Goal: Task Accomplishment & Management: Use online tool/utility

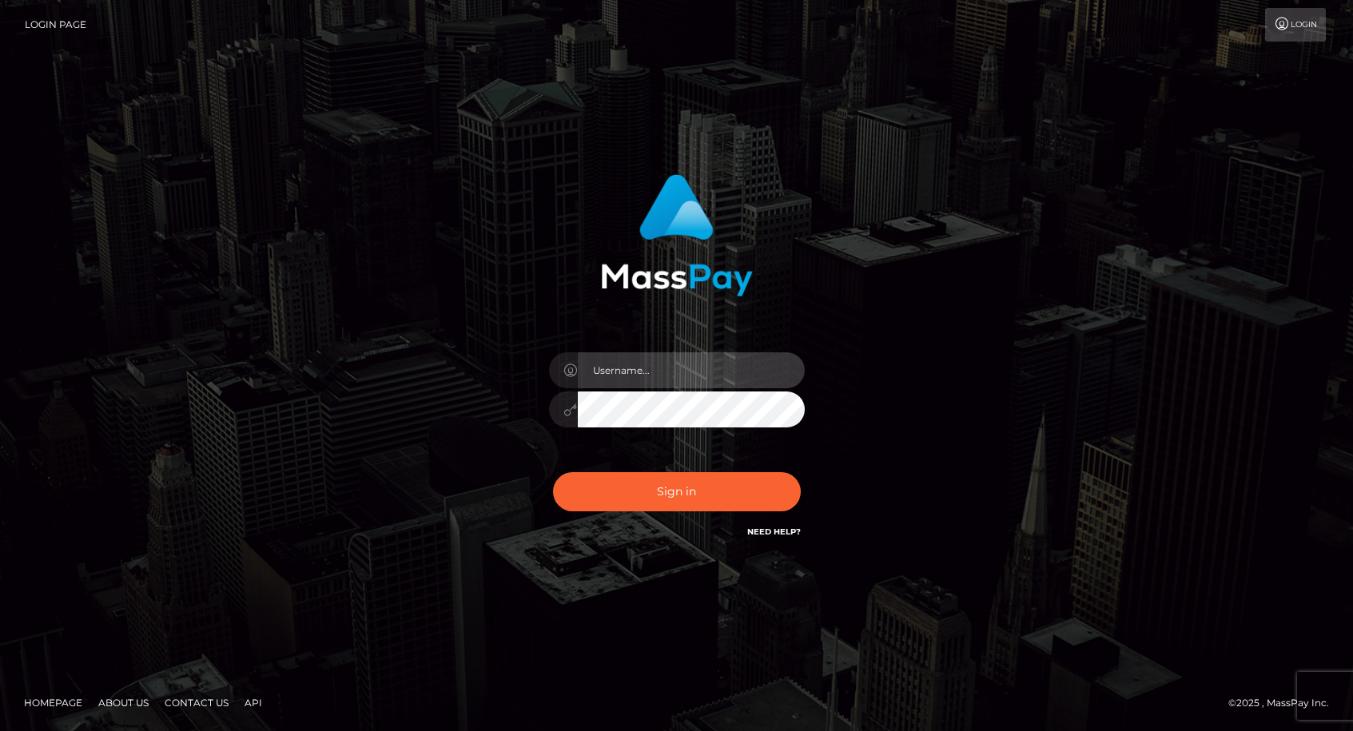
type input "dat.rush"
click at [610, 468] on div "Sign in Need Help?" at bounding box center [677, 498] width 280 height 71
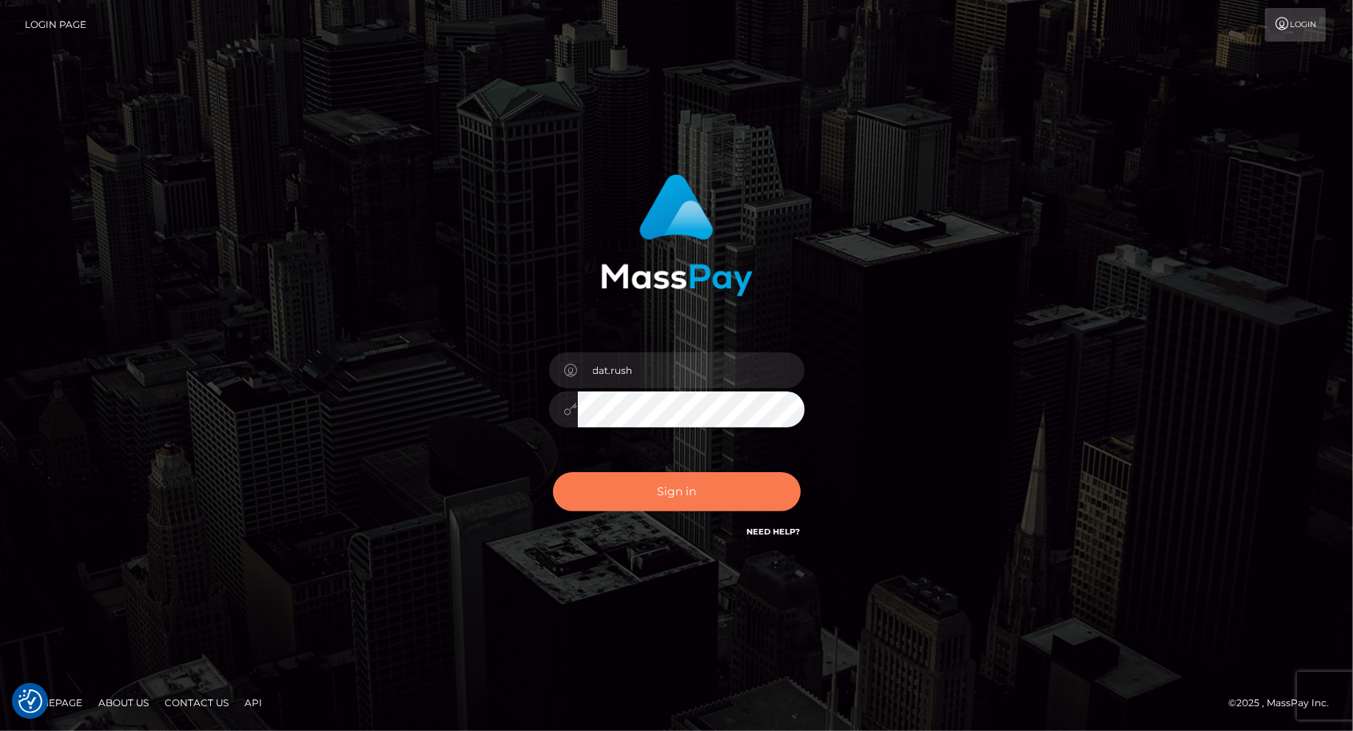
click at [595, 490] on button "Sign in" at bounding box center [677, 491] width 248 height 39
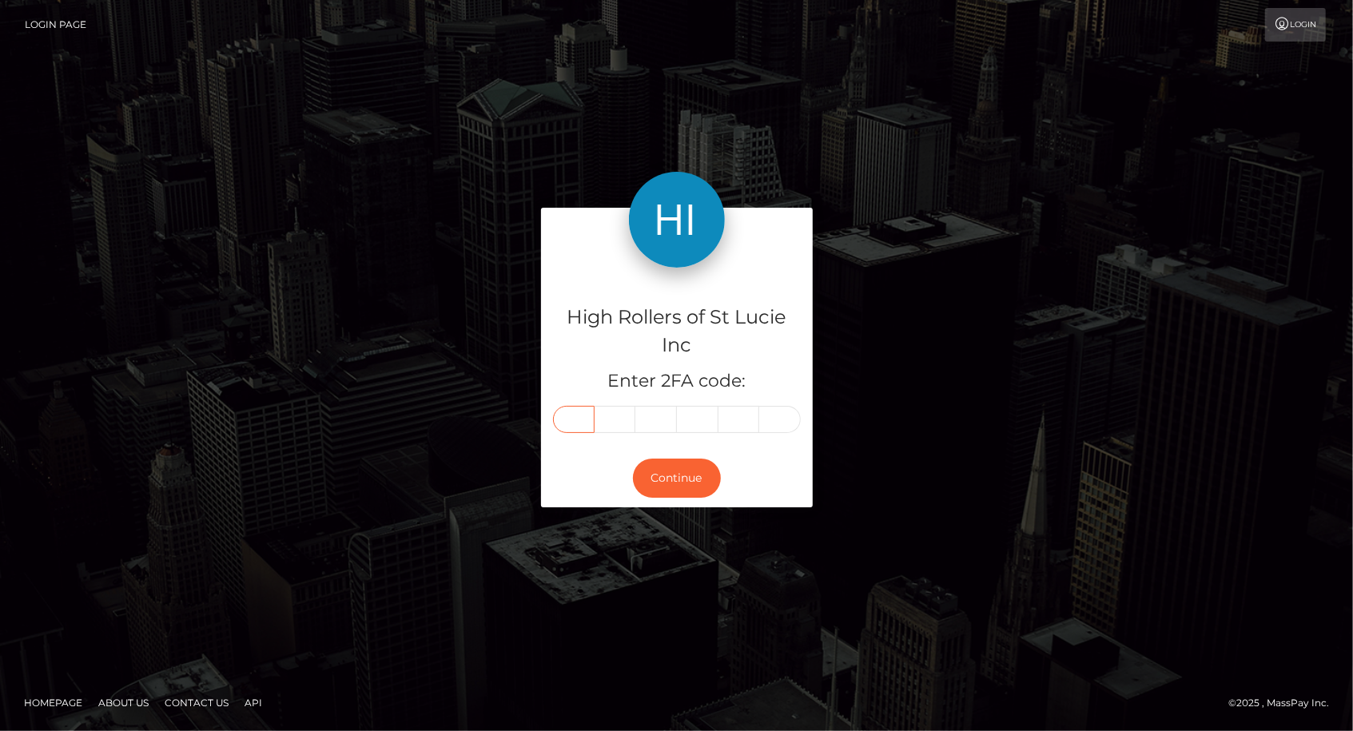
click at [572, 423] on input "text" at bounding box center [574, 419] width 42 height 27
type input "1"
type input "5"
type input "4"
type input "9"
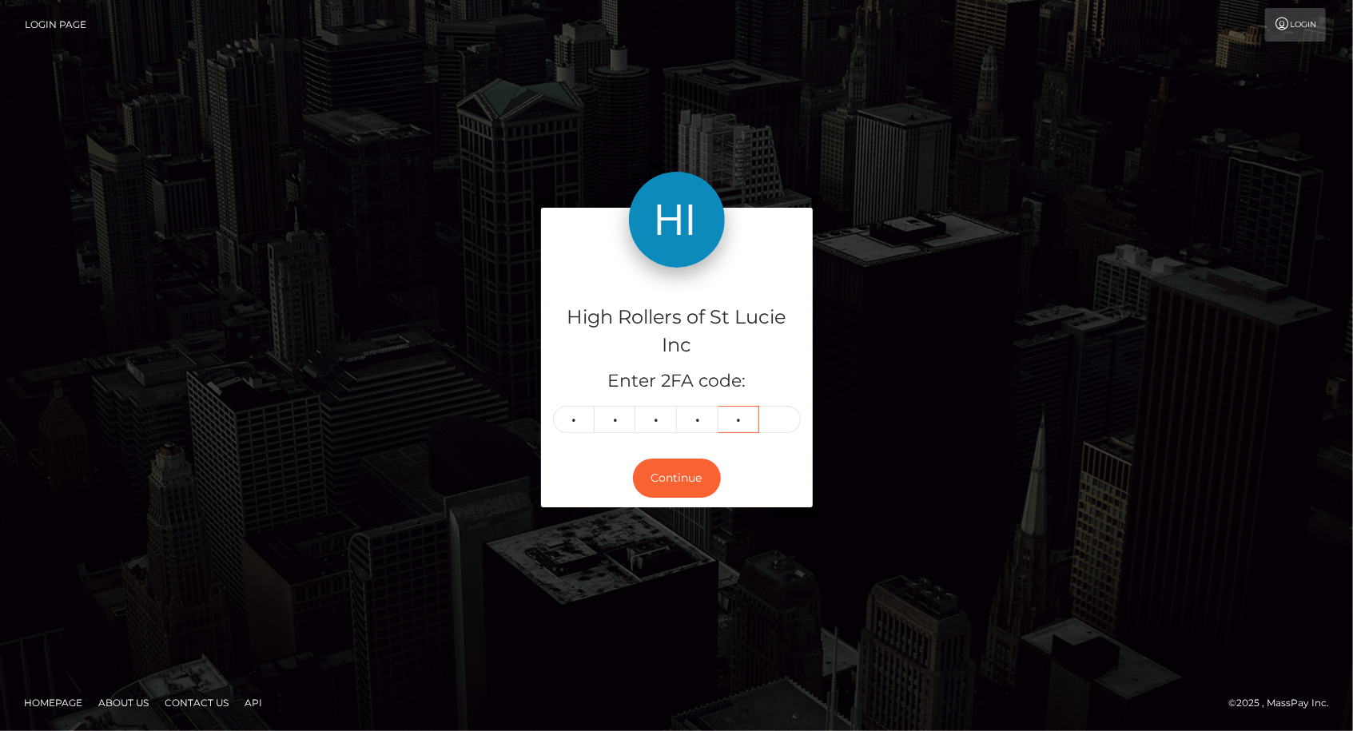
type input "3"
type input "6"
click at [649, 484] on button "Continue" at bounding box center [677, 478] width 88 height 39
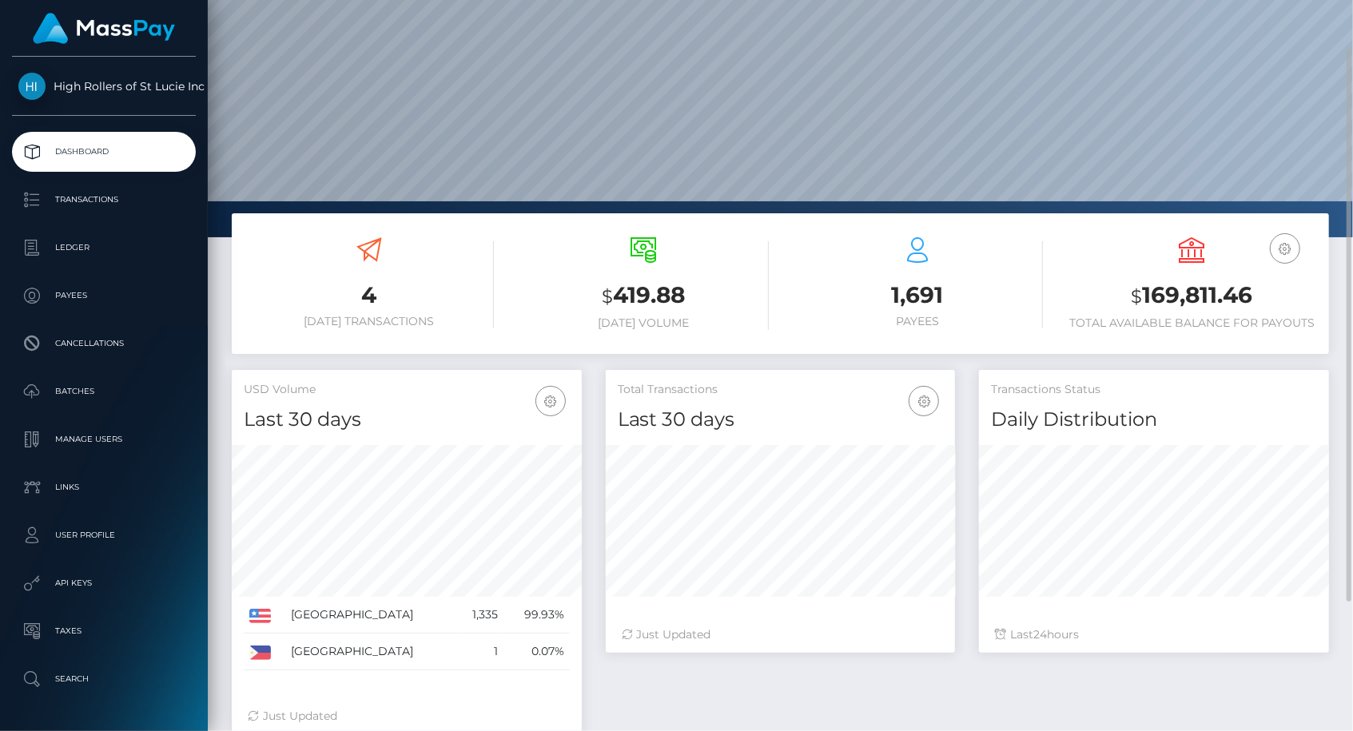
scroll to position [66, 0]
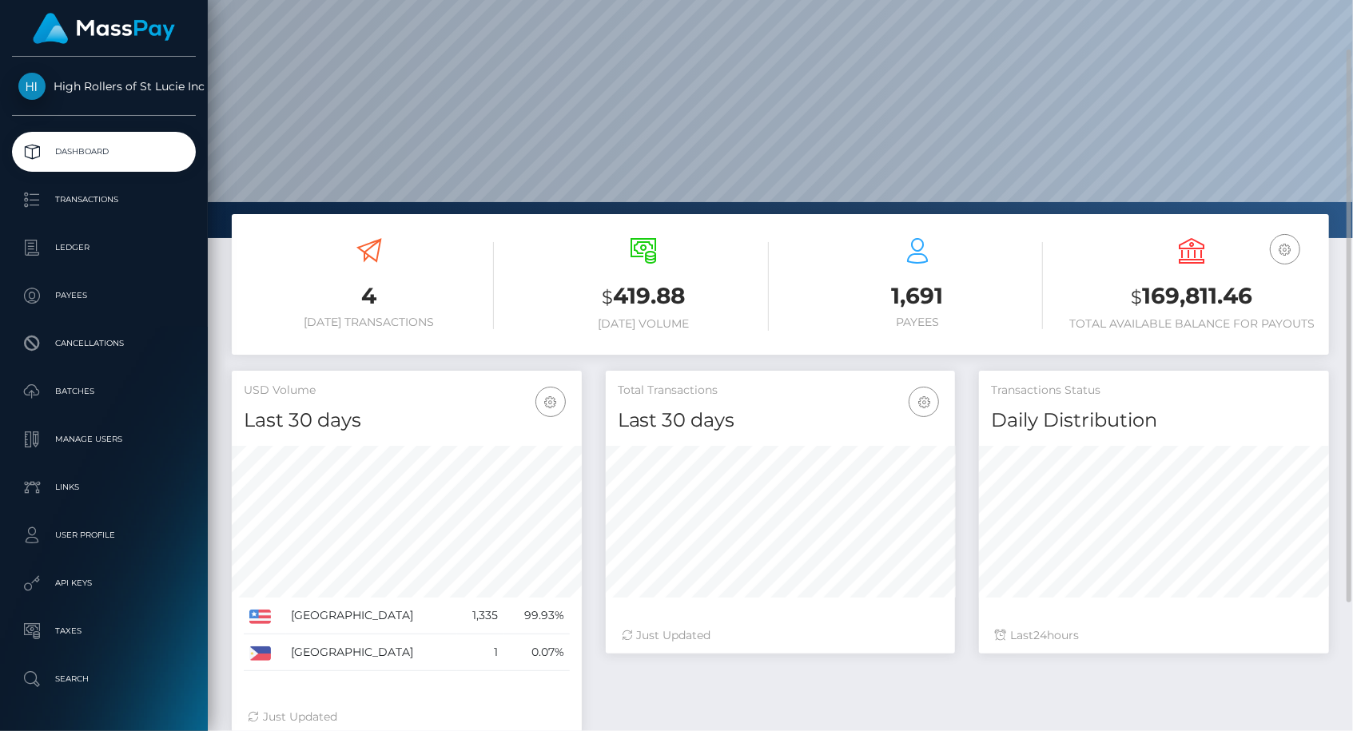
click at [375, 440] on div "United States 1,335 99.93% Philippines" at bounding box center [407, 560] width 350 height 253
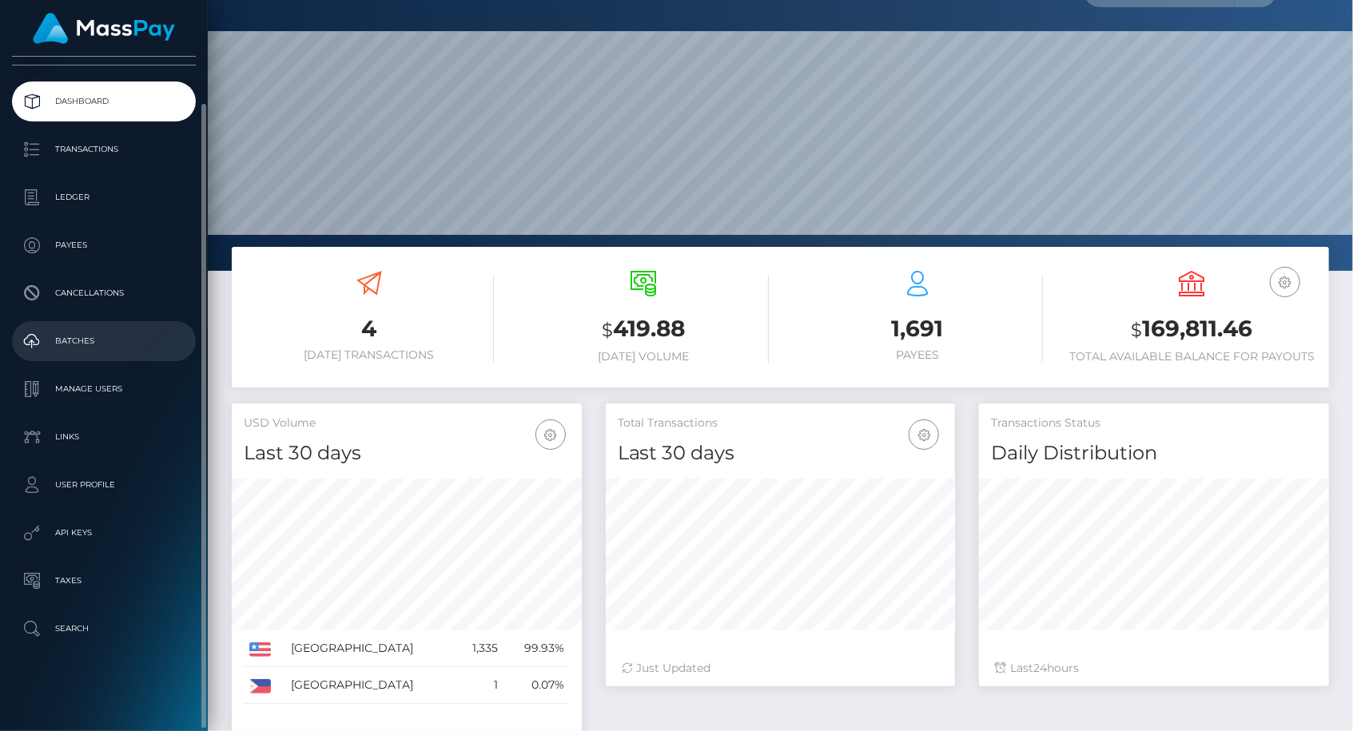
scroll to position [0, 0]
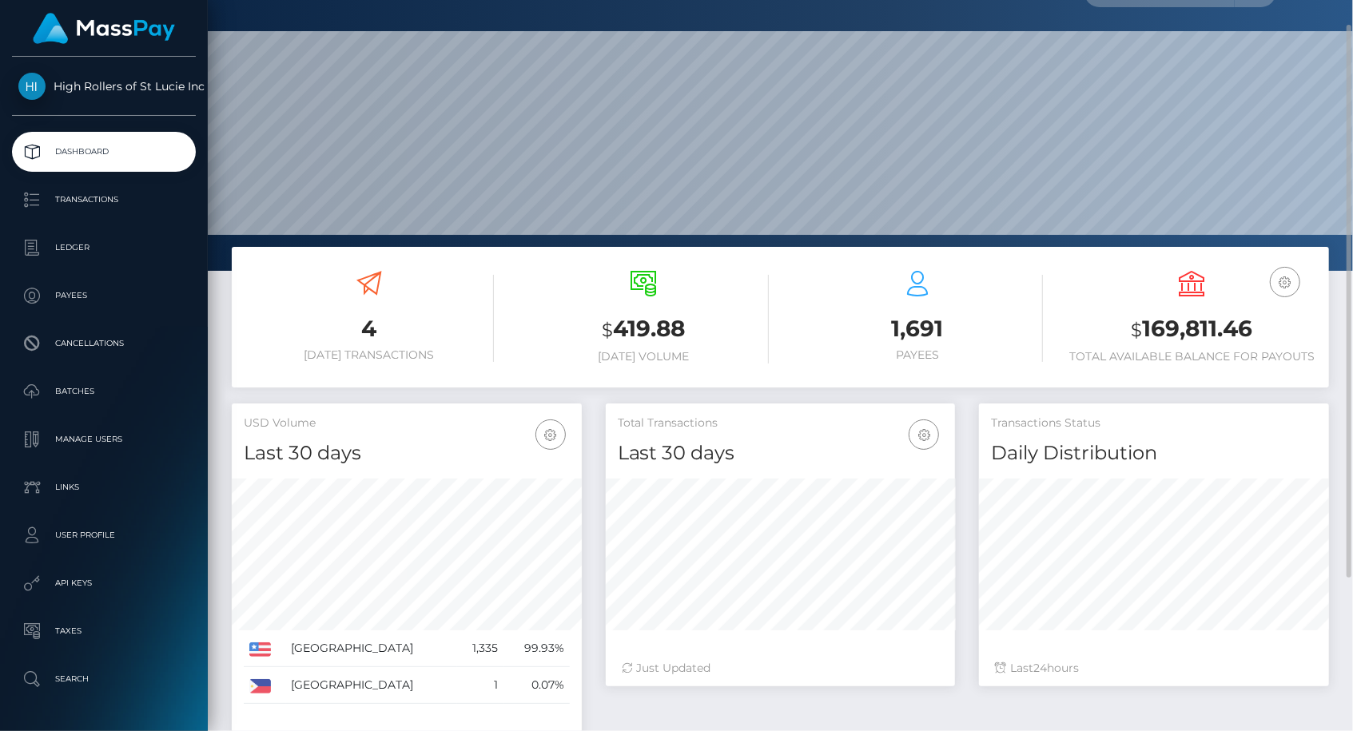
click at [1135, 280] on div "USD Balance $ 169,811.46 Total Available Balance for Payouts" at bounding box center [1192, 317] width 250 height 93
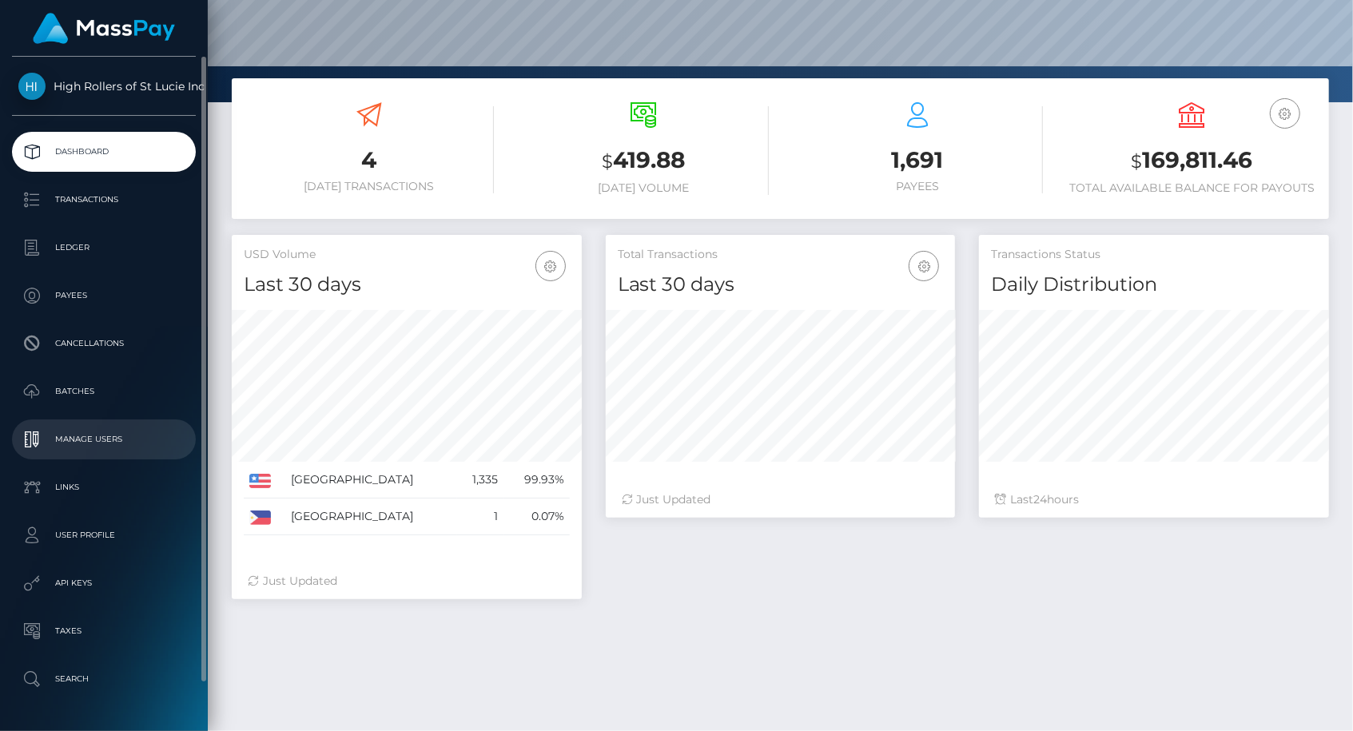
click at [116, 456] on link "Manage Users" at bounding box center [104, 440] width 184 height 40
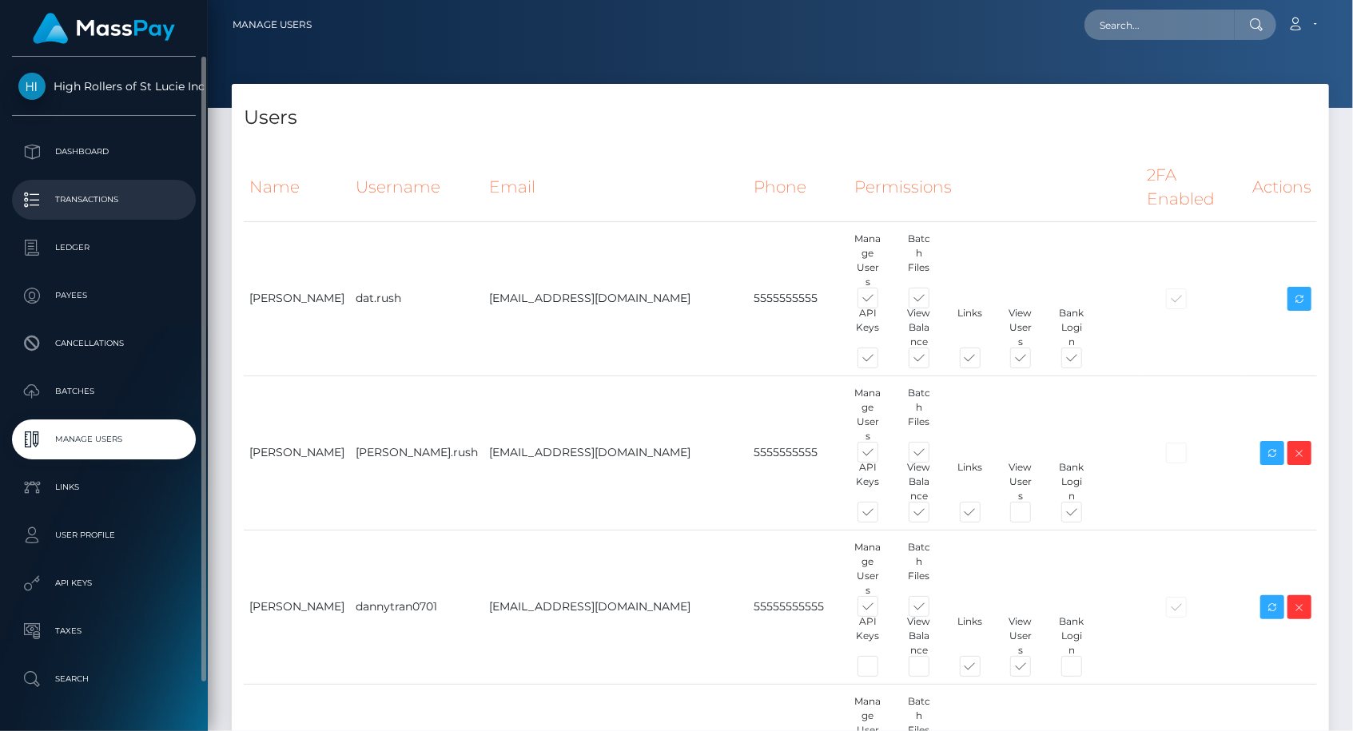
click at [108, 198] on p "Transactions" at bounding box center [103, 200] width 171 height 24
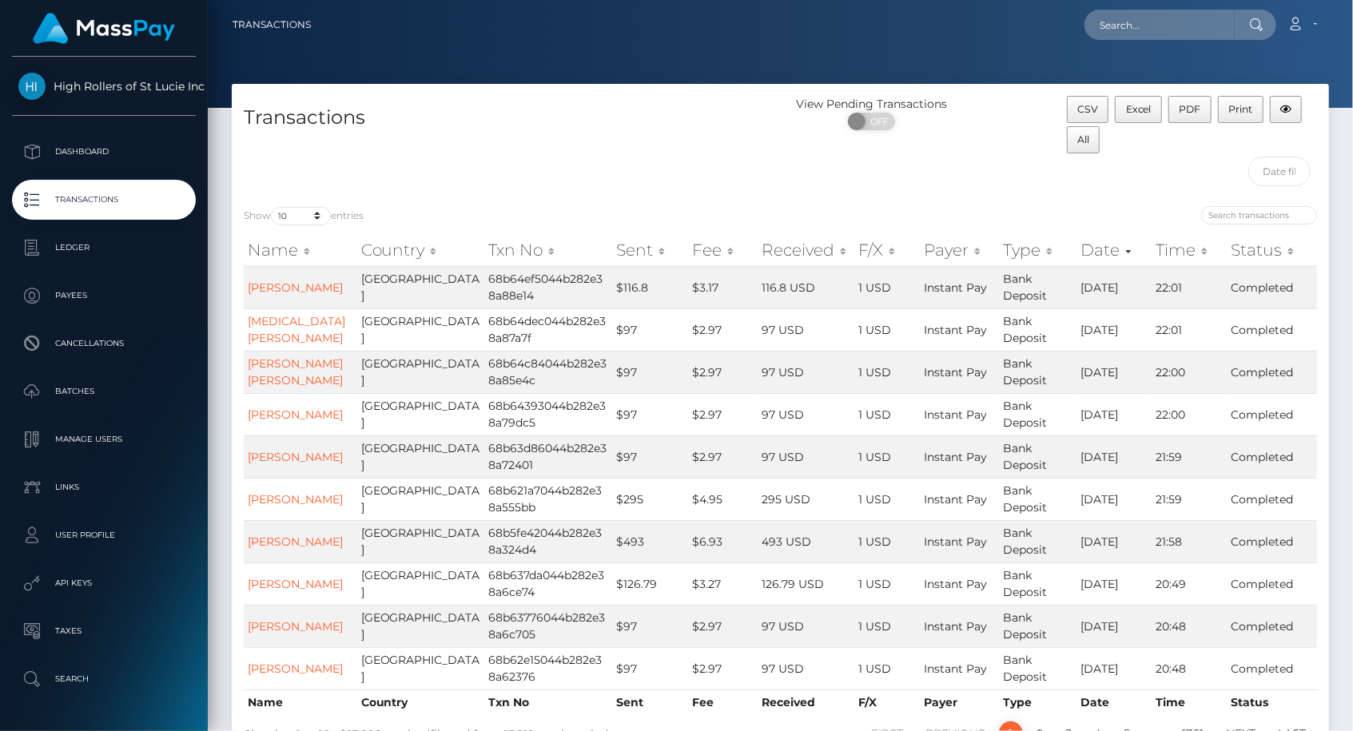
click at [1153, 219] on div at bounding box center [1055, 217] width 525 height 22
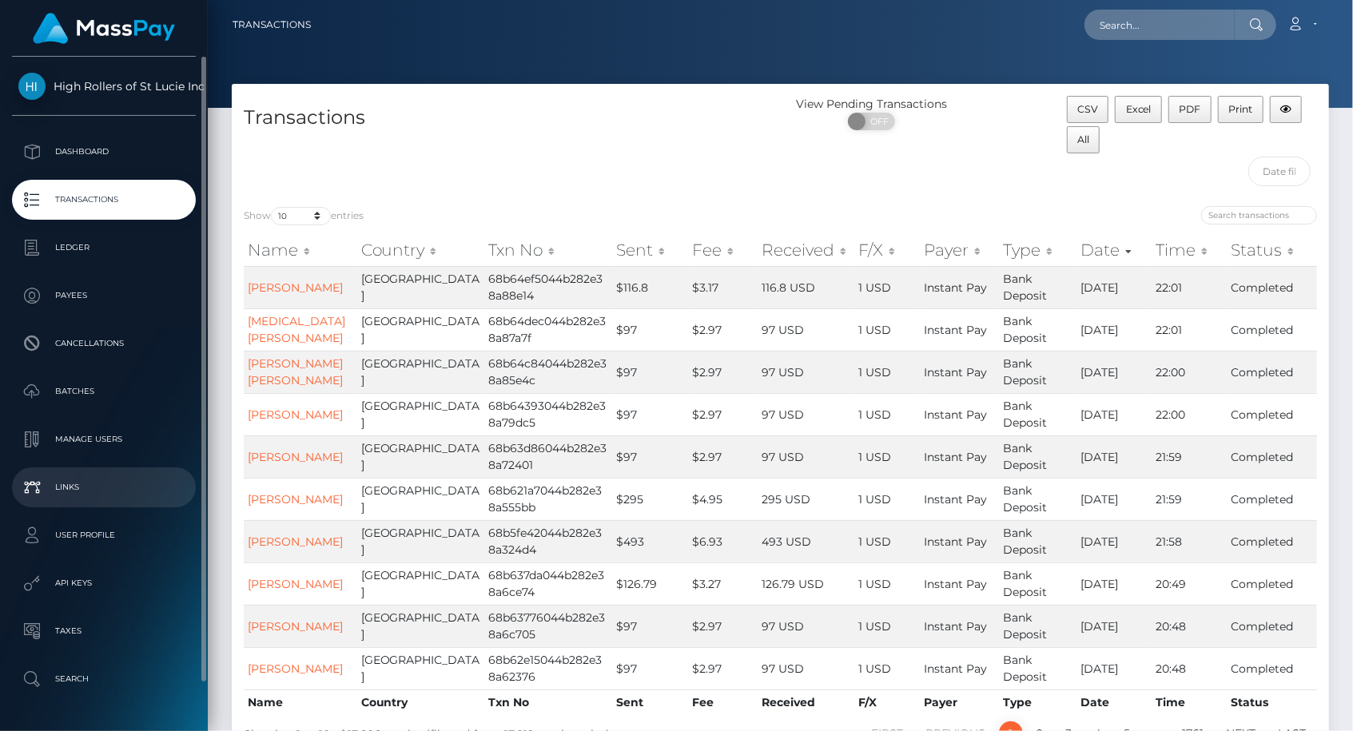
scroll to position [50, 0]
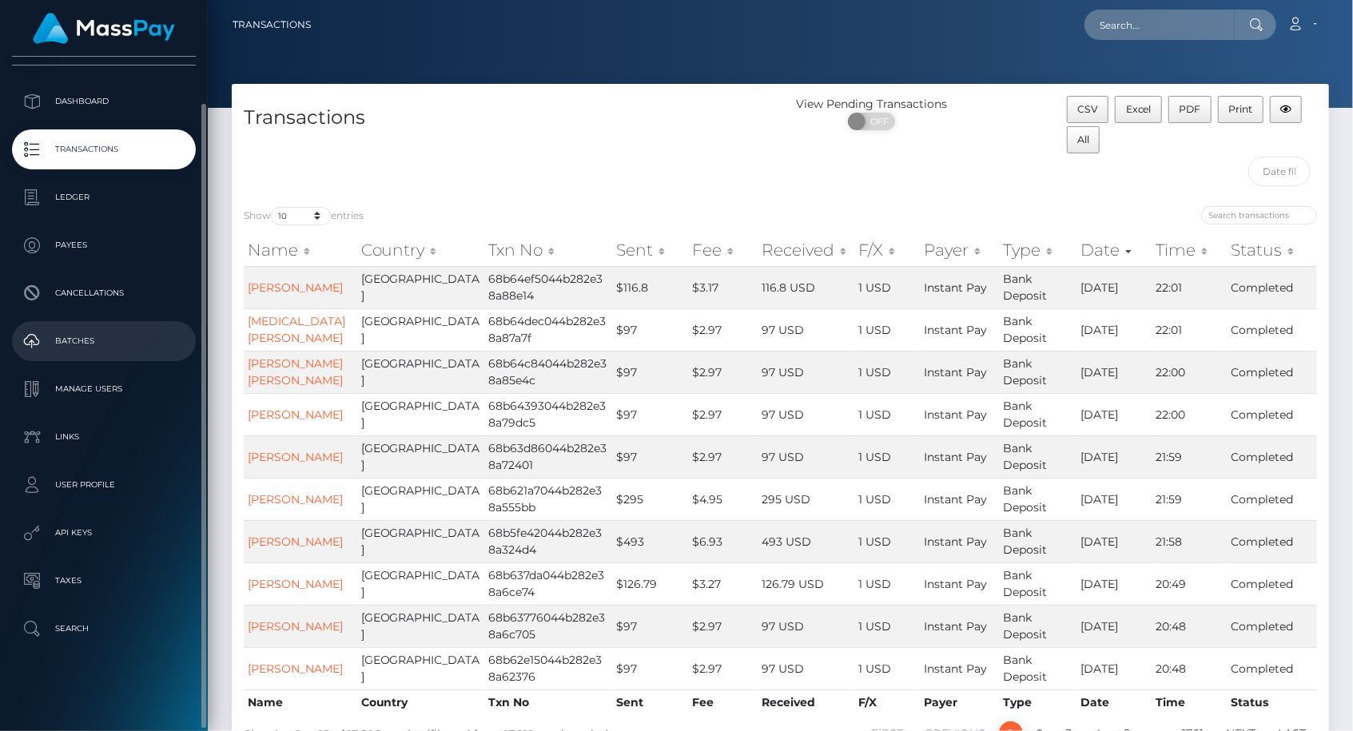
click at [110, 333] on p "Batches" at bounding box center [103, 341] width 171 height 24
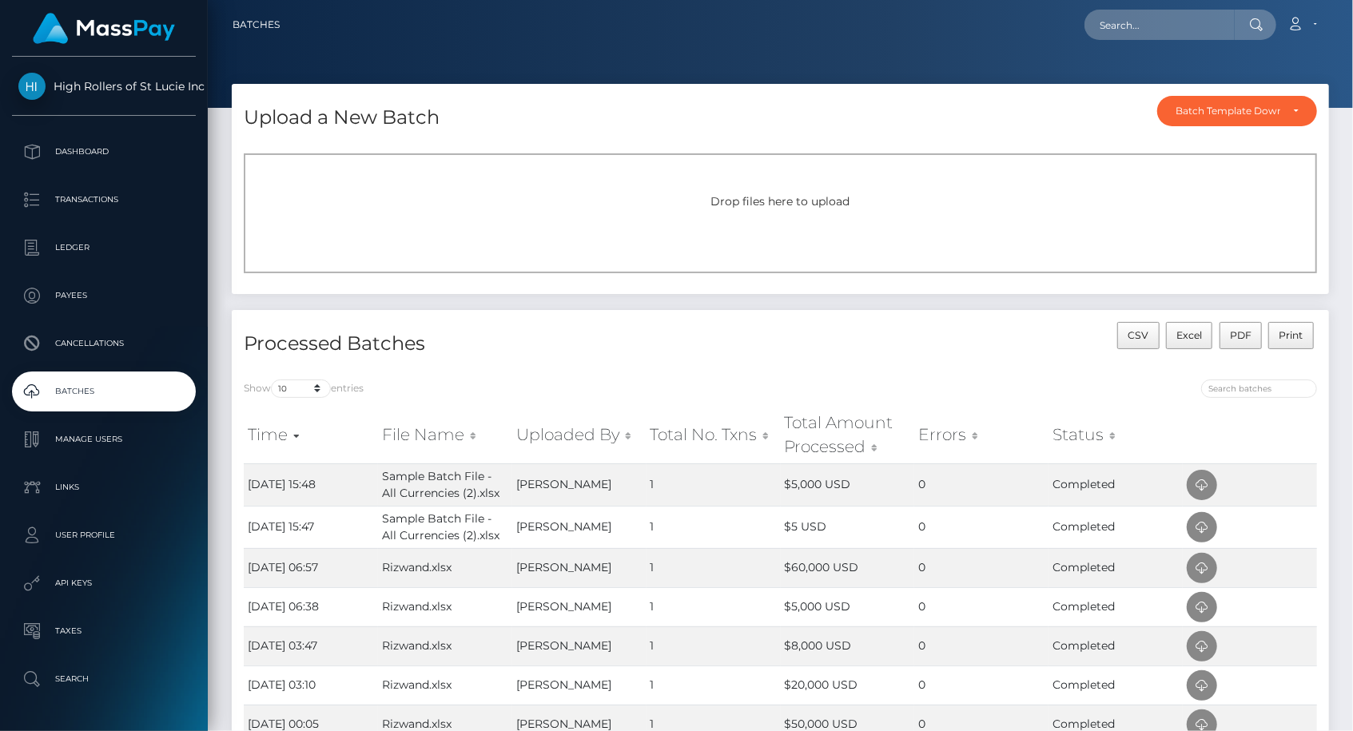
click at [674, 192] on div "Drop files here to upload" at bounding box center [780, 213] width 1073 height 120
click at [592, 116] on div "Upload a New Batch Batch Template Download AED payout ARS payout AUD payout BRL…" at bounding box center [780, 113] width 1097 height 58
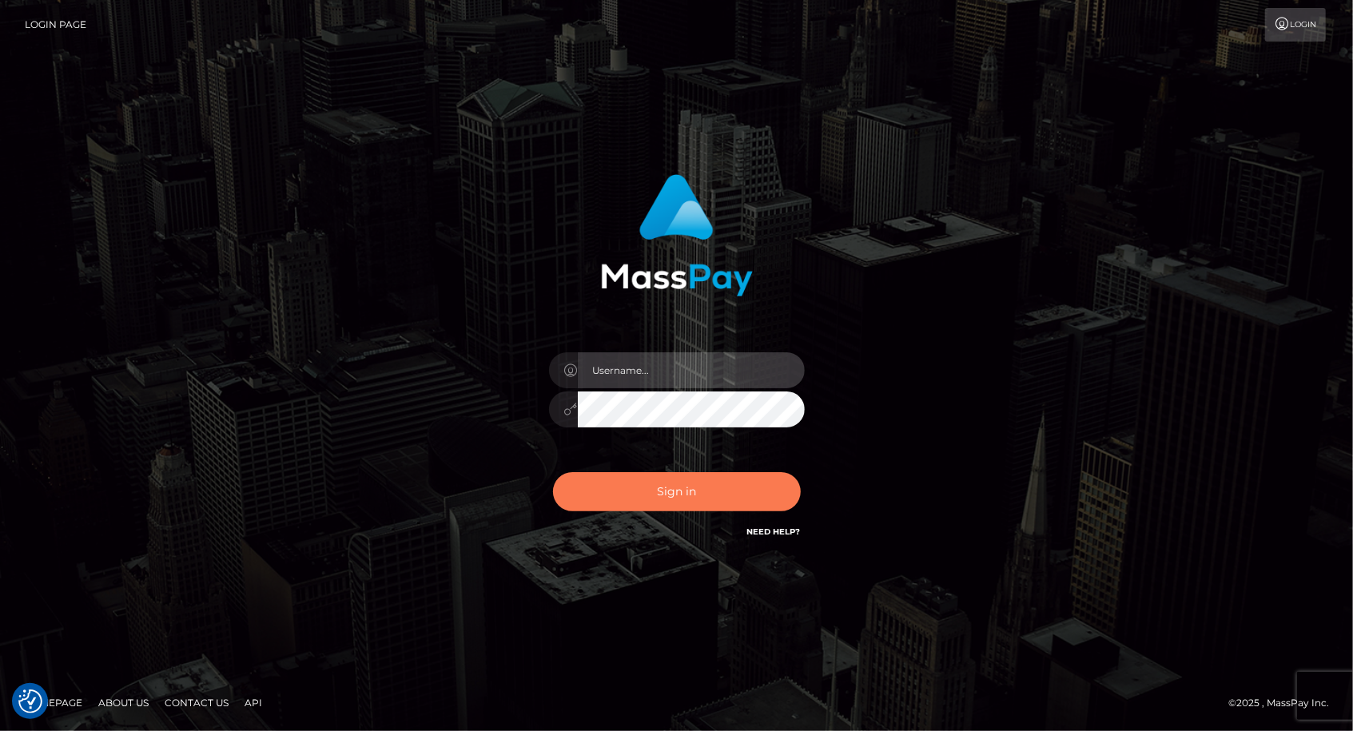
type input "dat.rush"
click at [666, 503] on button "Sign in" at bounding box center [677, 491] width 248 height 39
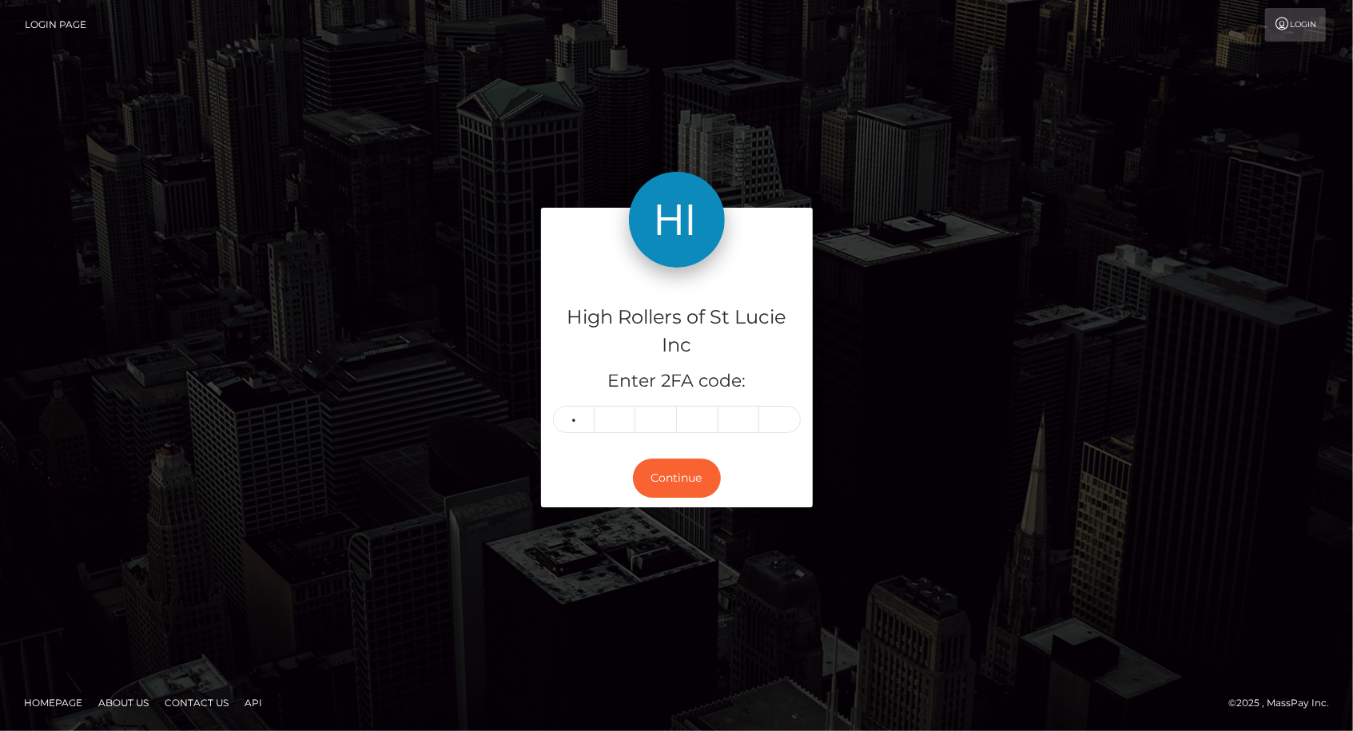
type input "2"
type input "4"
type input "1"
type input "4"
type input "9"
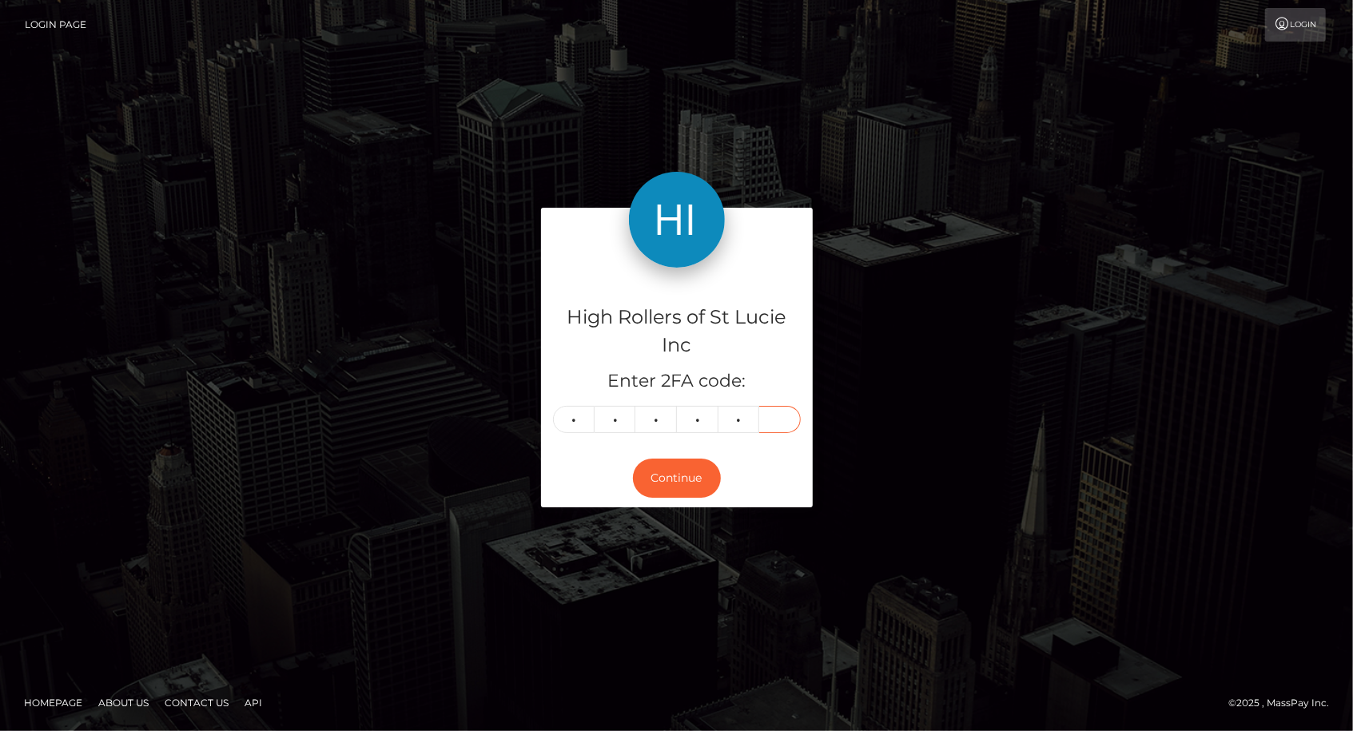
type input "6"
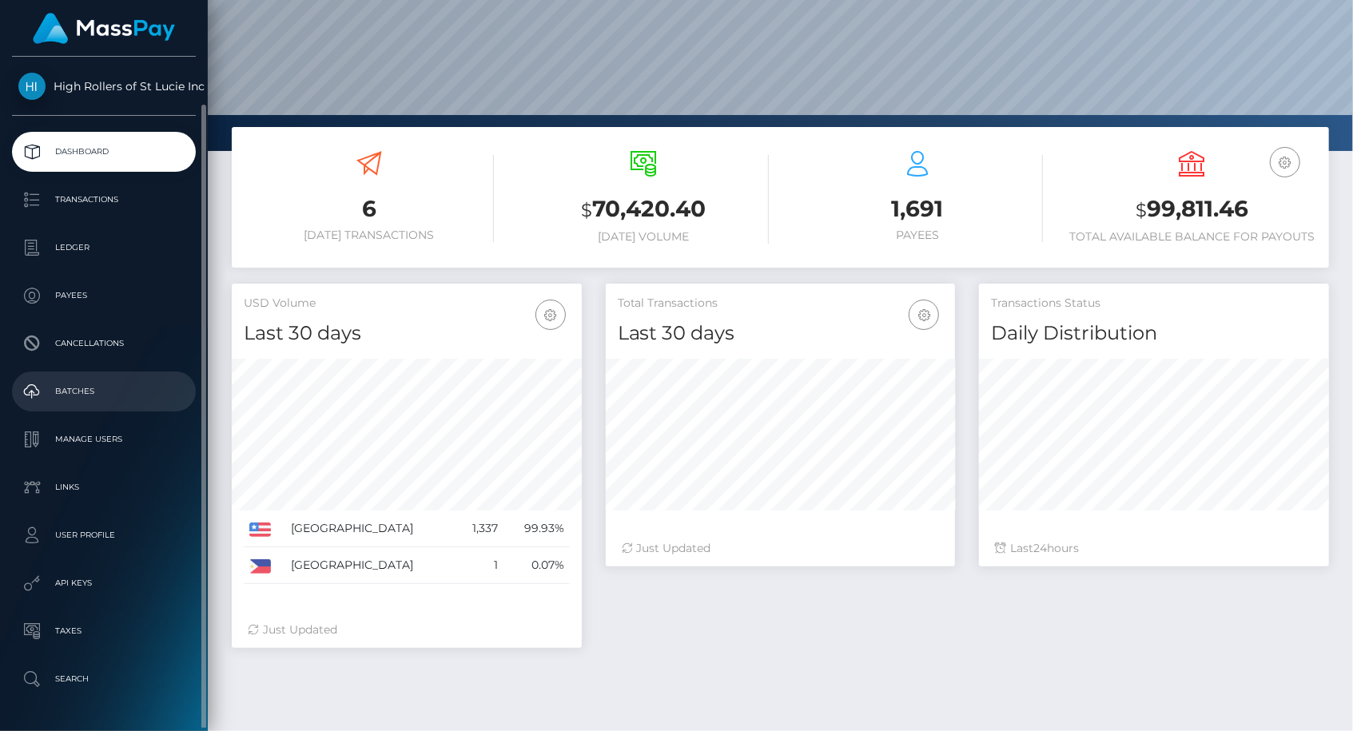
scroll to position [50, 0]
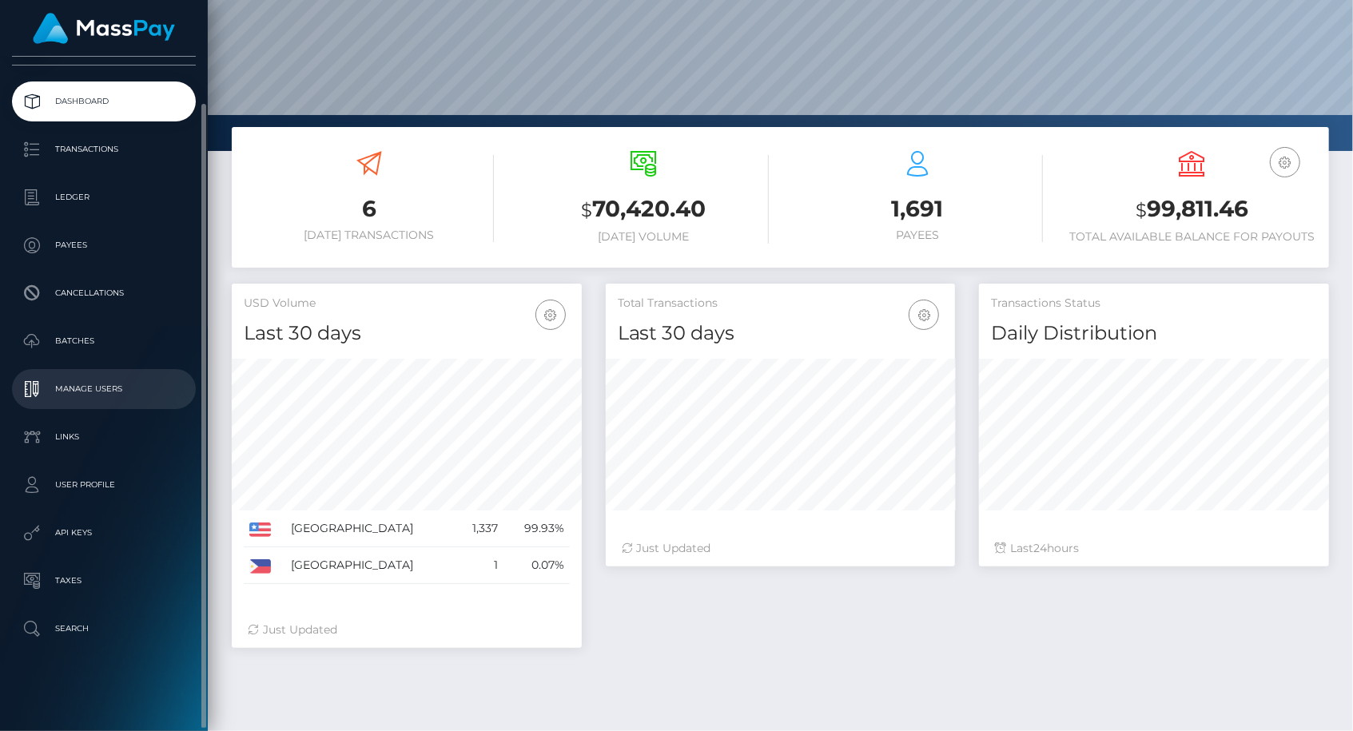
click at [102, 388] on p "Manage Users" at bounding box center [103, 389] width 171 height 24
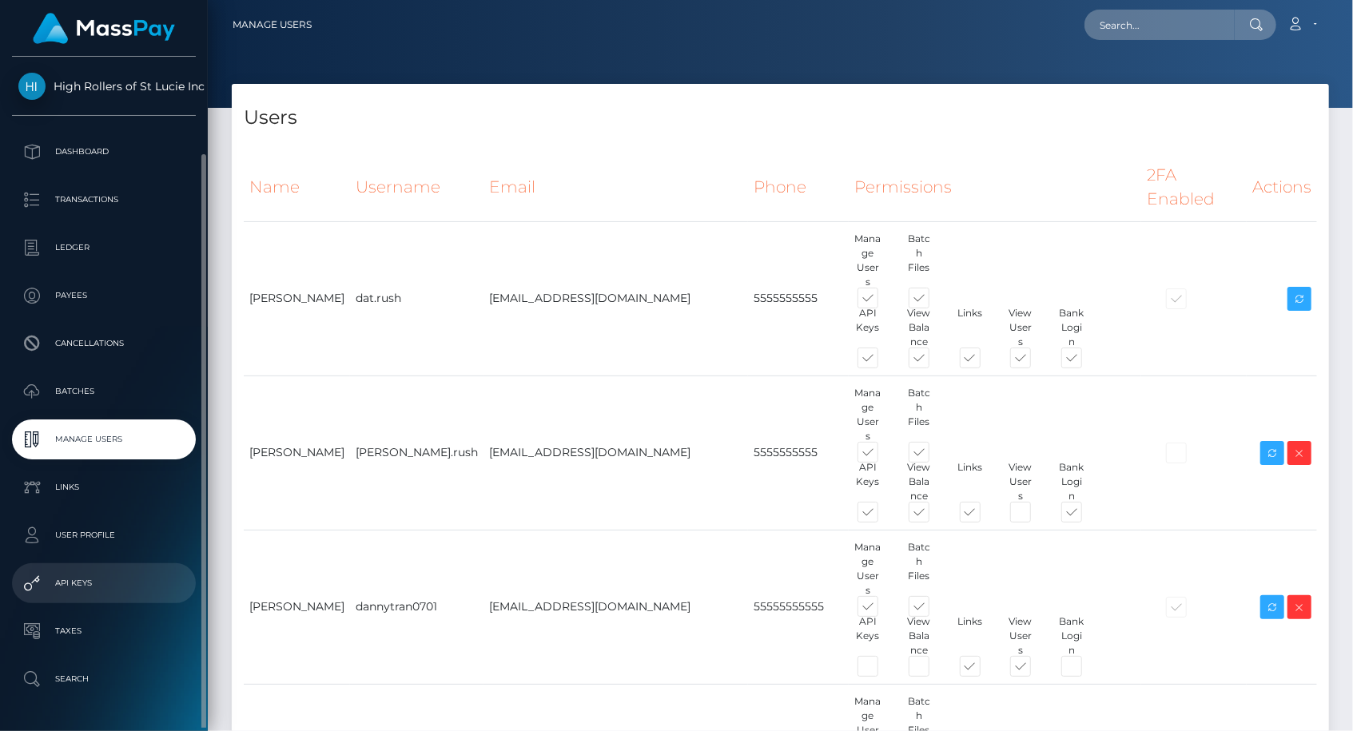
scroll to position [50, 0]
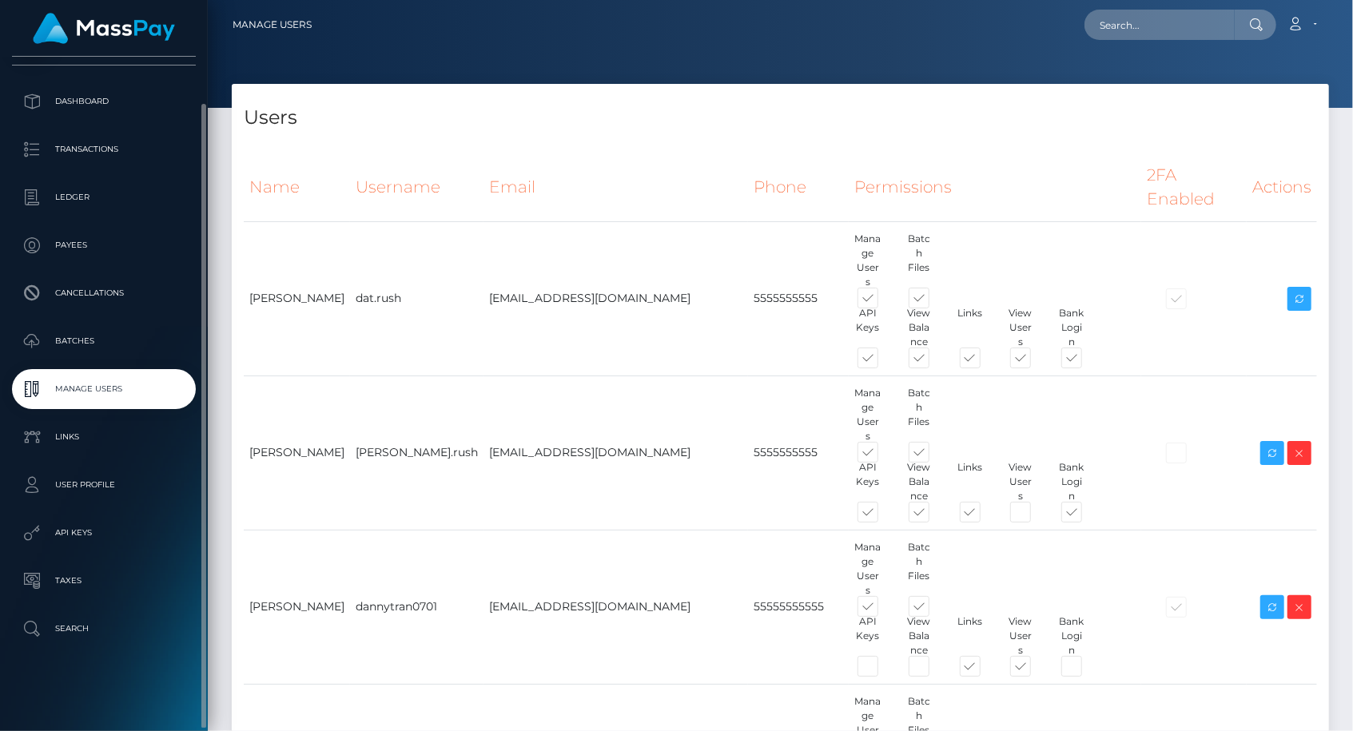
click at [1, 175] on ul "Dashboard Transactions Ledger Payees Cancellations Batches Links" at bounding box center [104, 365] width 208 height 567
click at [82, 339] on p "Batches" at bounding box center [103, 341] width 171 height 24
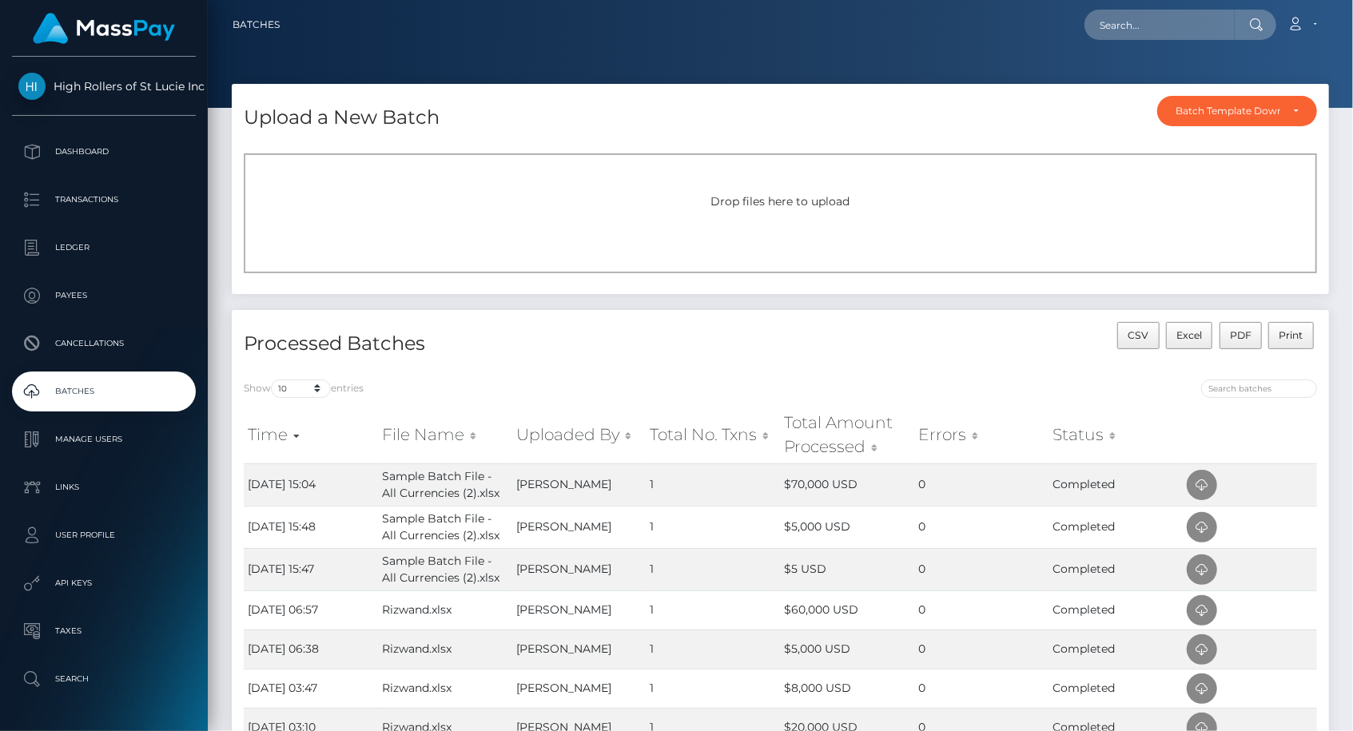
click at [624, 177] on div "Drop files here to upload" at bounding box center [780, 213] width 1073 height 120
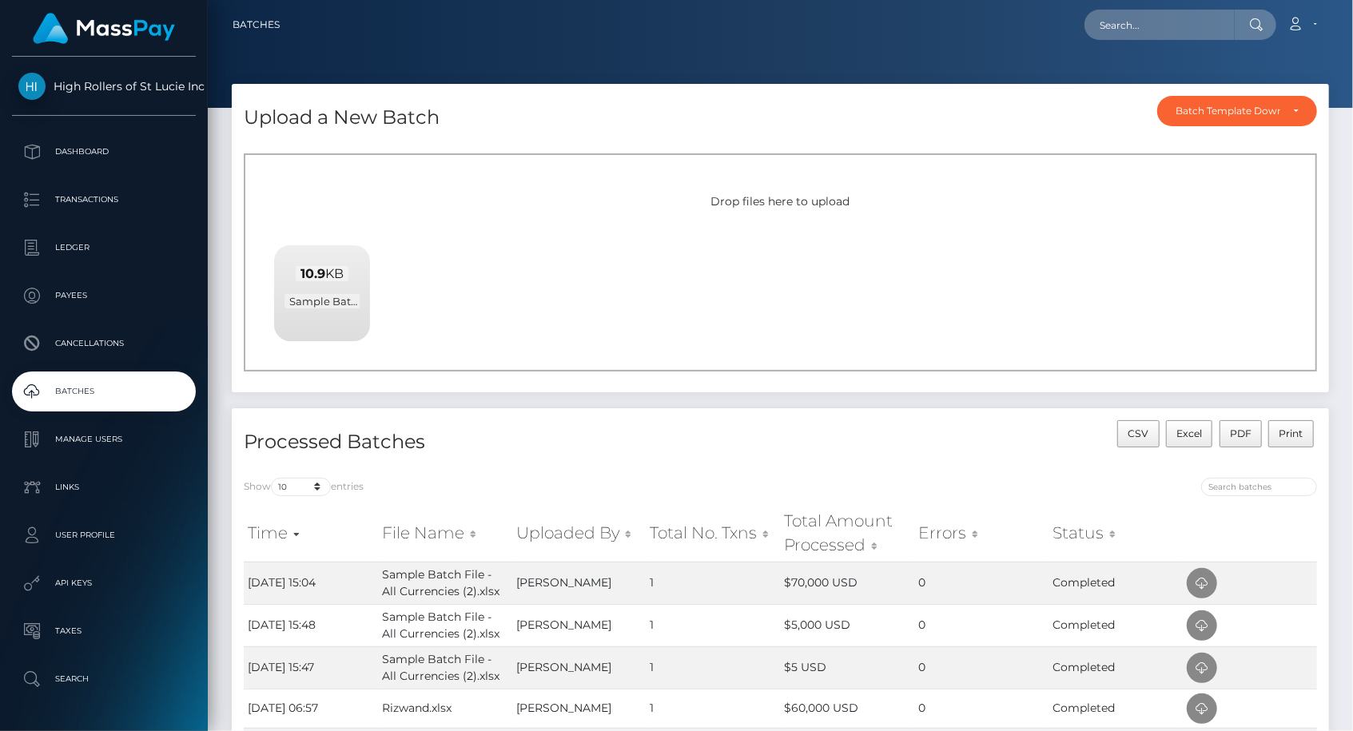
scroll to position [65, 0]
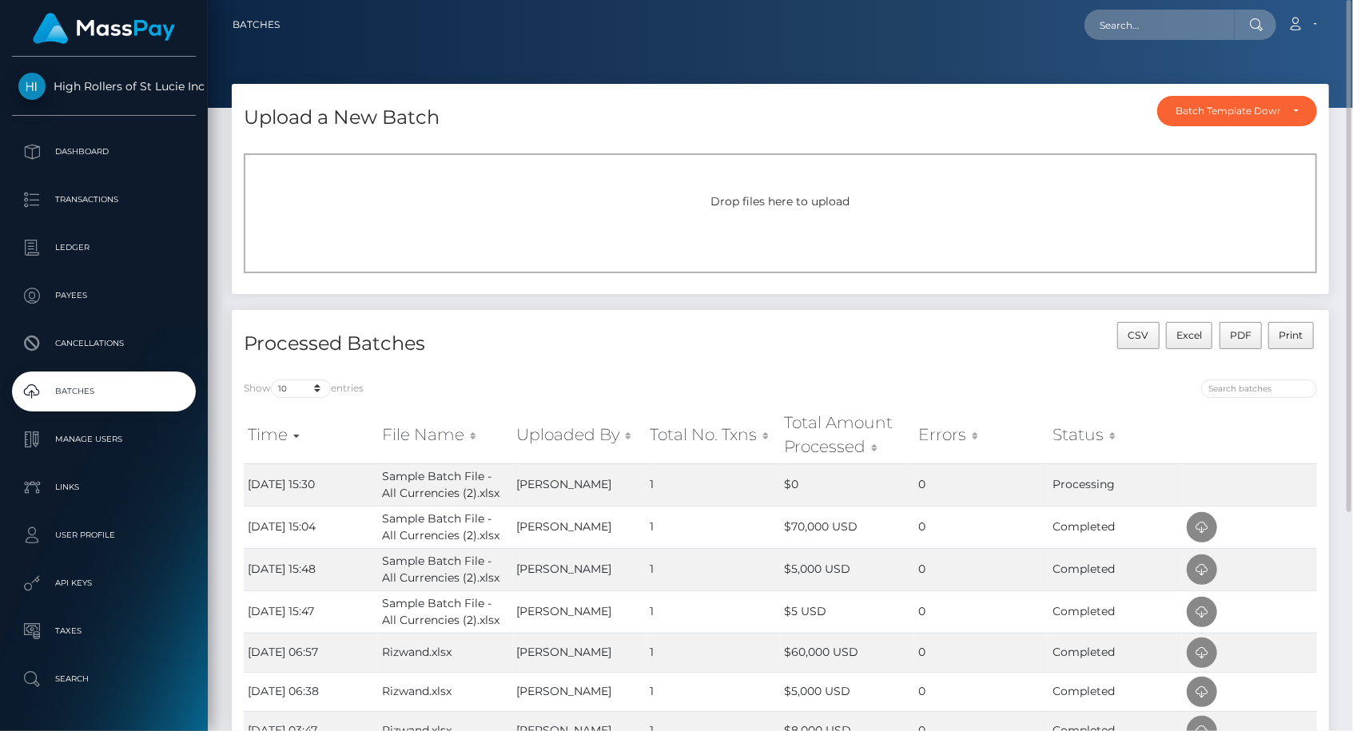
click at [717, 393] on div "Show 10 25 50 All entries" at bounding box center [506, 391] width 525 height 22
click at [882, 105] on div "Upload a New Batch Batch Template Download AED payout ARS payout AUD payout BRL…" at bounding box center [780, 113] width 1097 height 58
click at [503, 344] on h4 "Processed Batches" at bounding box center [506, 344] width 525 height 28
